Goal: Navigation & Orientation: Understand site structure

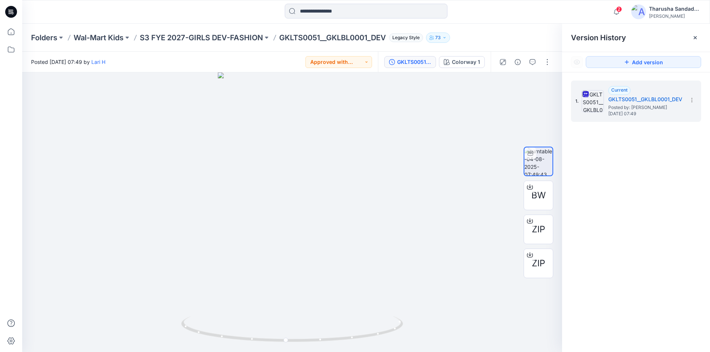
click at [16, 11] on icon at bounding box center [11, 12] width 12 height 12
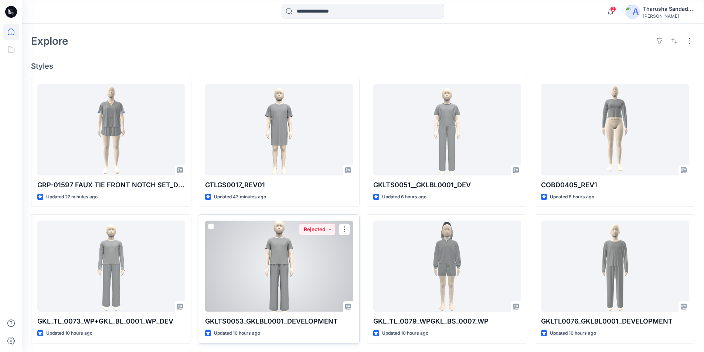
scroll to position [148, 0]
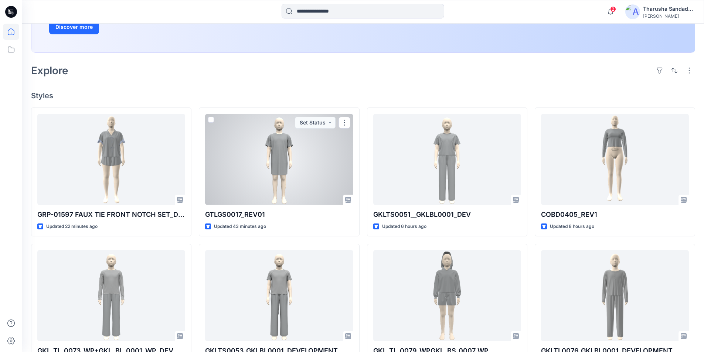
click at [245, 149] on div at bounding box center [279, 159] width 148 height 91
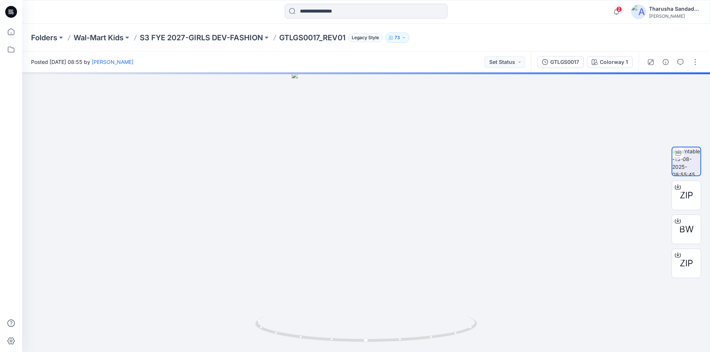
click at [14, 9] on icon at bounding box center [11, 12] width 12 height 12
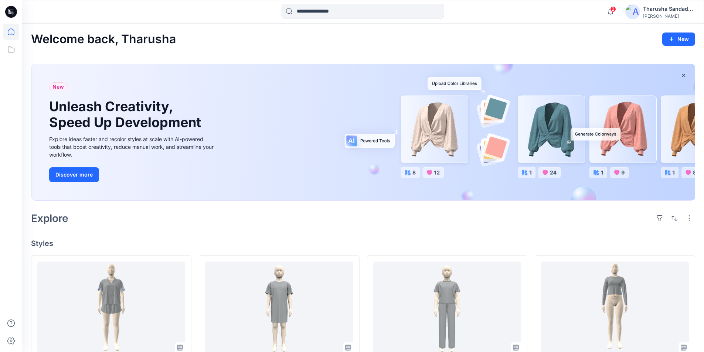
click at [208, 223] on div "Explore" at bounding box center [363, 219] width 664 height 18
click at [209, 229] on div "Welcome back, Tharusha New New Unleash Creativity, Speed Up Development Explore…" at bounding box center [363, 358] width 682 height 669
click at [336, 40] on div "Welcome back, Tharusha New" at bounding box center [363, 40] width 664 height 14
click at [615, 9] on span "2" at bounding box center [613, 9] width 6 height 6
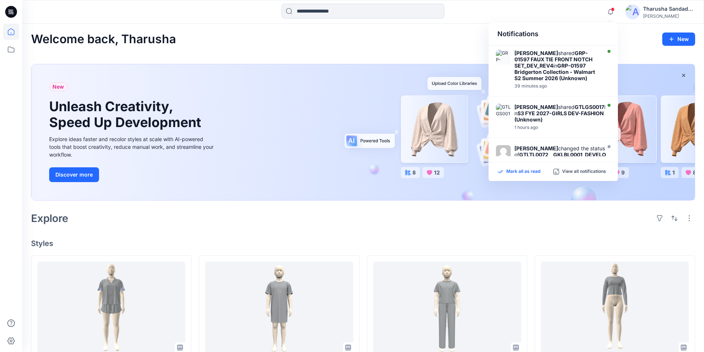
click at [533, 171] on p "Mark all as read" at bounding box center [523, 172] width 34 height 7
click at [458, 50] on div "Welcome back, Tharusha New New Unleash Creativity, Speed Up Development Explore…" at bounding box center [363, 358] width 682 height 669
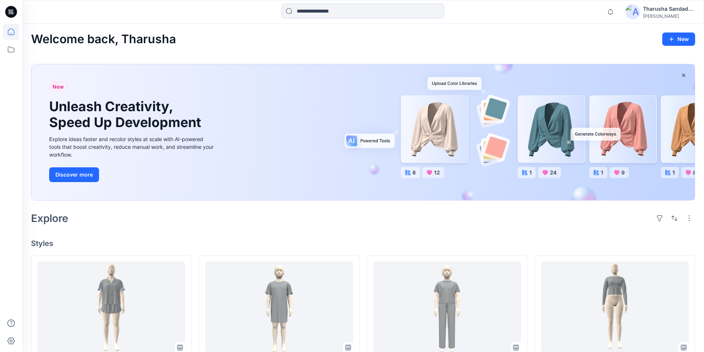
click at [168, 220] on div "Explore" at bounding box center [363, 219] width 664 height 18
click at [13, 13] on icon at bounding box center [11, 12] width 12 height 12
click at [564, 48] on div "Welcome back, Tharusha New New Unleash Creativity, Speed Up Development Explore…" at bounding box center [363, 358] width 682 height 669
click at [495, 247] on h4 "Styles" at bounding box center [363, 243] width 664 height 9
click at [340, 230] on div "Welcome back, Tharusha New New Unleash Creativity, Speed Up Development Explore…" at bounding box center [363, 358] width 682 height 669
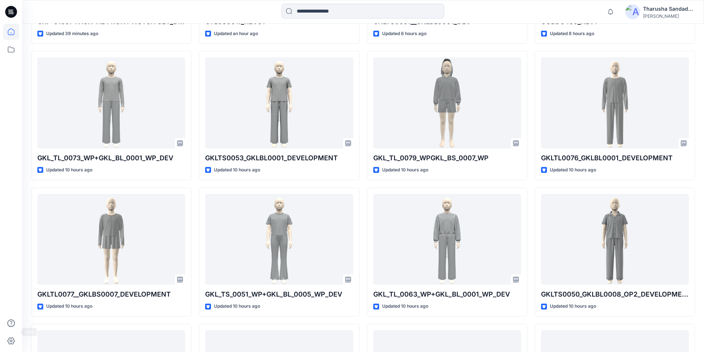
scroll to position [378, 0]
